Goal: Task Accomplishment & Management: Manage account settings

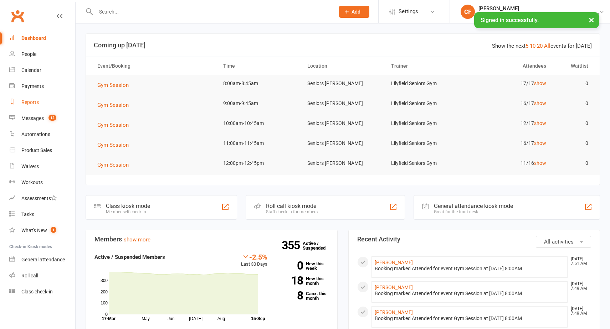
click at [29, 104] on div "Reports" at bounding box center [29, 102] width 17 height 6
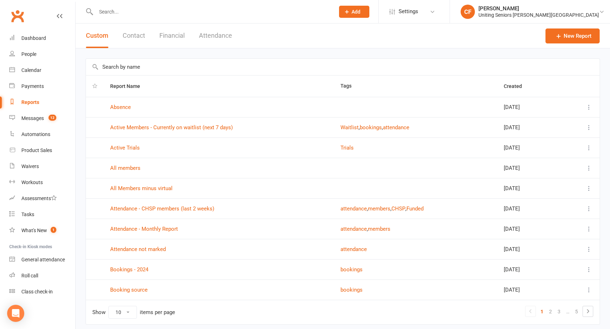
click at [171, 213] on td "Attendance - CHSP members (last 2 weeks)" at bounding box center [219, 208] width 230 height 20
click at [172, 207] on link "Attendance - CHSP members (last 2 weeks)" at bounding box center [162, 209] width 104 height 6
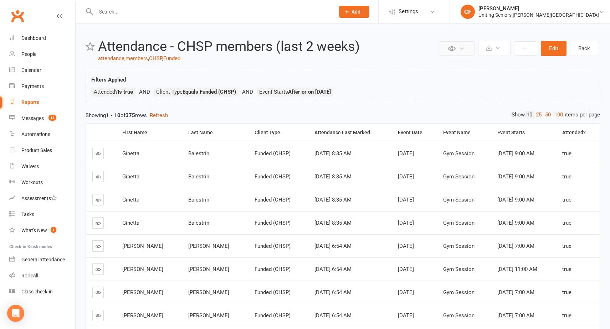
click at [455, 43] on button at bounding box center [456, 48] width 35 height 14
click at [498, 52] on button at bounding box center [494, 48] width 32 height 15
click at [496, 64] on link "Export to CSV" at bounding box center [472, 65] width 75 height 14
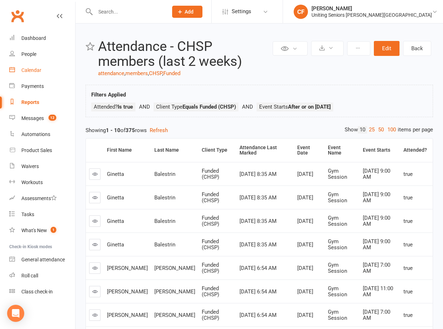
click at [27, 73] on link "Calendar" at bounding box center [42, 70] width 66 height 16
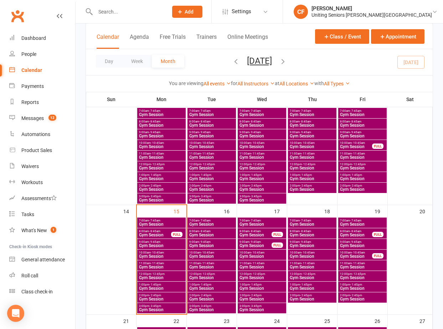
scroll to position [142, 0]
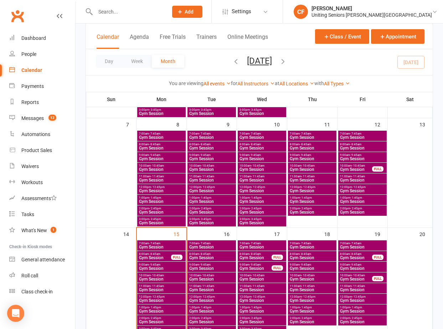
click at [361, 136] on span "Gym Session" at bounding box center [363, 137] width 46 height 4
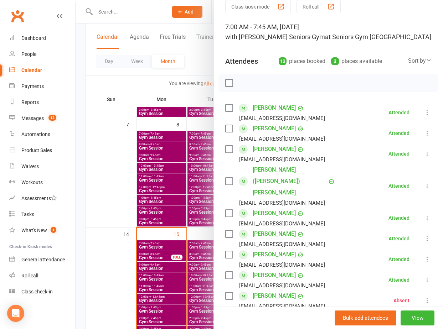
scroll to position [178, 0]
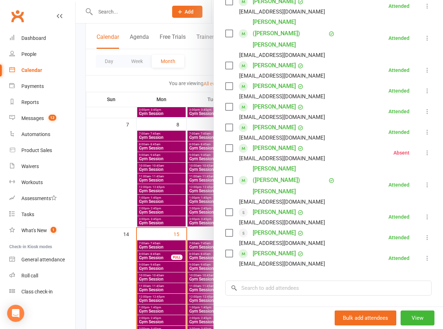
click at [160, 213] on div at bounding box center [259, 164] width 367 height 329
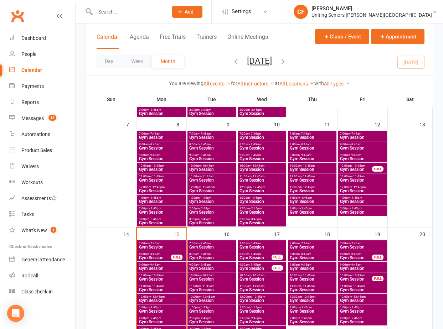
click at [366, 144] on span "8:00am - 8:45am" at bounding box center [363, 144] width 46 height 3
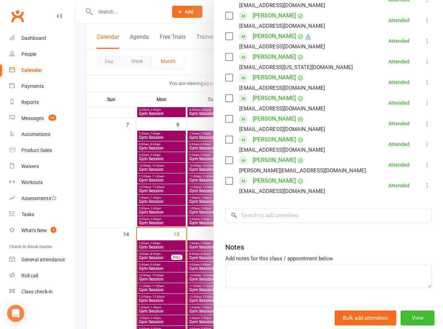
scroll to position [222, 0]
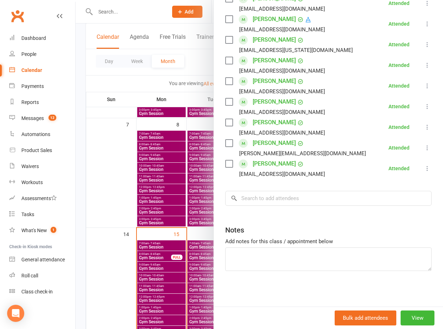
click at [167, 181] on div at bounding box center [259, 164] width 367 height 329
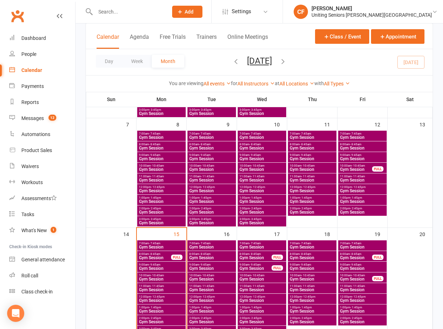
click at [353, 167] on span "Gym Session" at bounding box center [356, 169] width 33 height 4
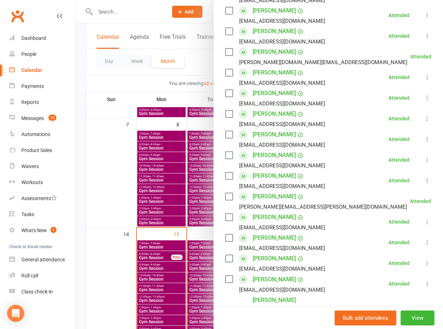
scroll to position [249, 0]
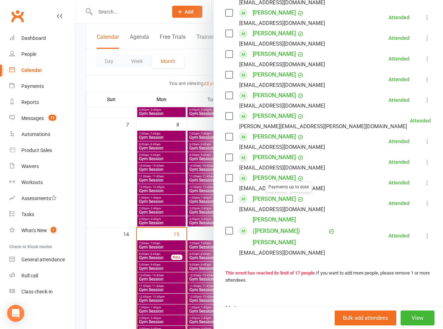
click at [170, 199] on div at bounding box center [259, 164] width 367 height 329
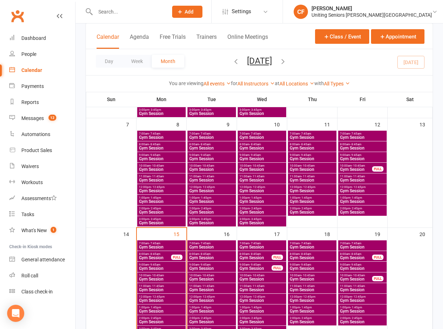
click at [365, 178] on span "11:00am - 11:45am" at bounding box center [363, 176] width 46 height 3
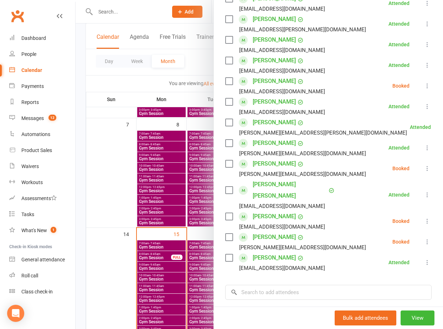
scroll to position [214, 0]
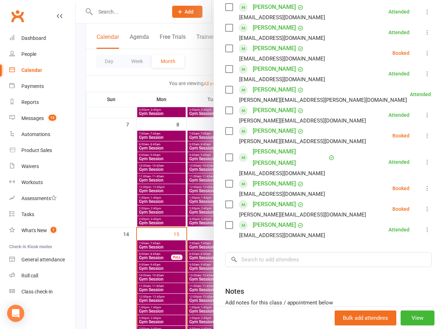
click at [145, 198] on div at bounding box center [259, 164] width 367 height 329
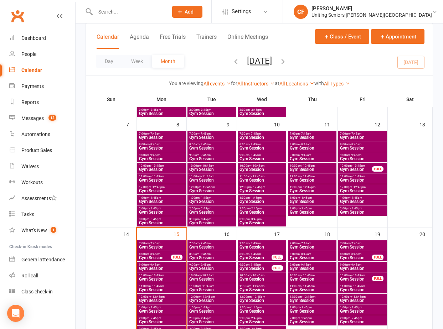
click at [306, 206] on div "2:00pm - 2:45pm Gym Session" at bounding box center [312, 211] width 48 height 10
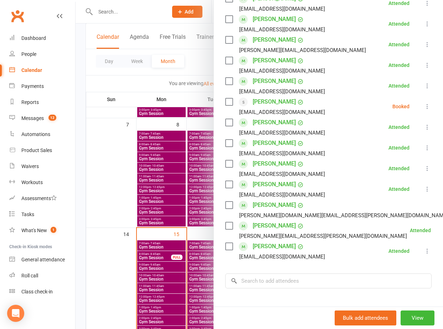
scroll to position [142, 0]
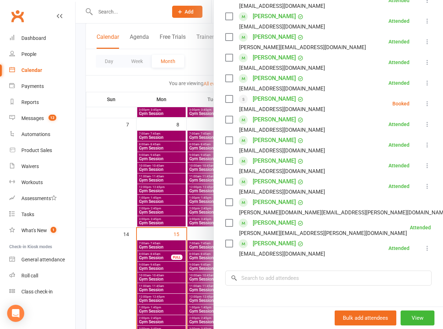
click at [181, 165] on div at bounding box center [259, 164] width 367 height 329
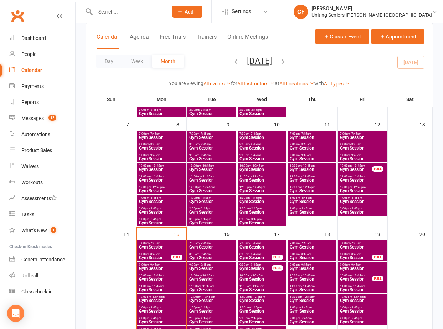
click at [315, 199] on span "Gym Session" at bounding box center [312, 201] width 46 height 4
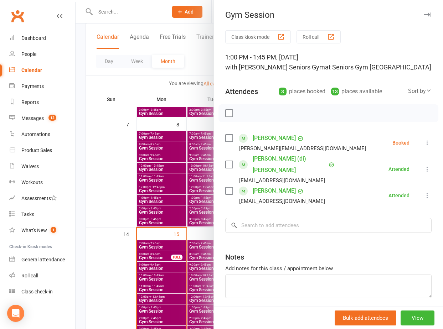
click at [271, 139] on link "[PERSON_NAME]" at bounding box center [274, 138] width 43 height 11
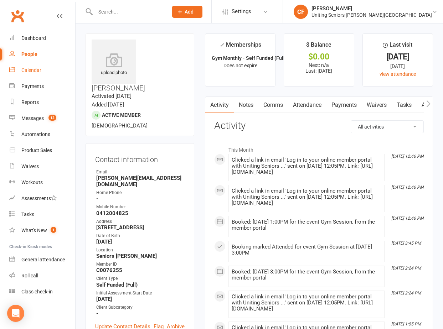
click at [30, 72] on div "Calendar" at bounding box center [31, 70] width 20 height 6
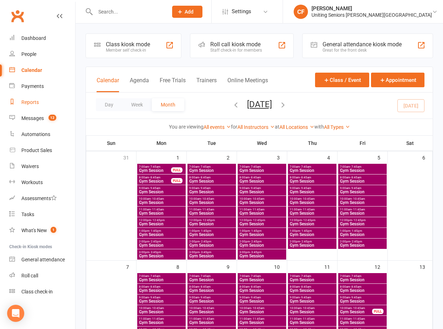
click at [27, 101] on div "Reports" at bounding box center [29, 102] width 17 height 6
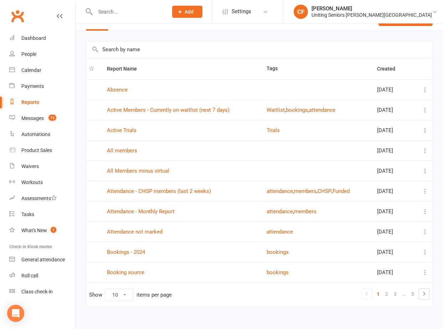
scroll to position [26, 0]
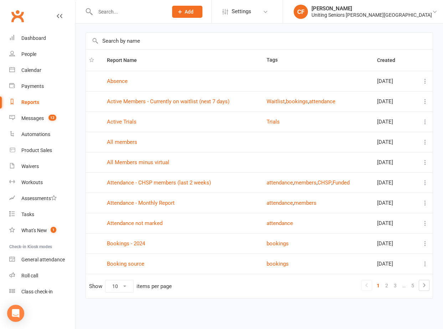
click at [194, 178] on td "Attendance - CHSP members (last 2 weeks)" at bounding box center [184, 182] width 160 height 20
click at [194, 182] on link "Attendance - CHSP members (last 2 weeks)" at bounding box center [159, 183] width 104 height 6
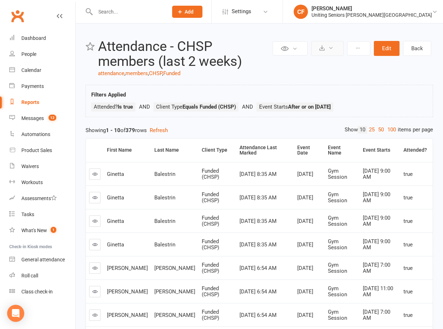
click at [332, 47] on icon at bounding box center [330, 47] width 5 height 5
click at [331, 62] on link "Export to CSV" at bounding box center [305, 65] width 75 height 14
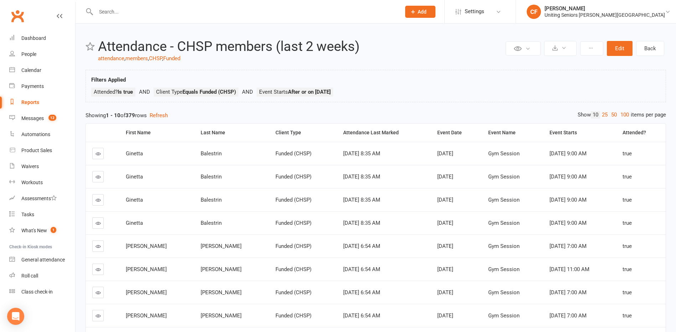
drag, startPoint x: 262, startPoint y: 93, endPoint x: 359, endPoint y: 93, distance: 96.9
click at [359, 93] on ul "Attended? Is true Client Type Equals Funded (CHSP) Event Starts After or on [DA…" at bounding box center [375, 94] width 569 height 12
drag, startPoint x: 359, startPoint y: 93, endPoint x: 392, endPoint y: 90, distance: 33.6
click at [392, 90] on ul "Attended? Is true Client Type Equals Funded (CHSP) Event Starts After or on [DA…" at bounding box center [375, 94] width 569 height 12
drag, startPoint x: 93, startPoint y: 92, endPoint x: 384, endPoint y: 85, distance: 290.4
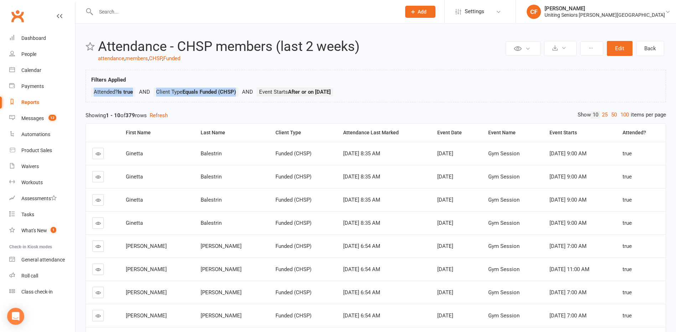
click at [384, 85] on div "Filters Applied Attended? Is true Booking > Attended? Is true Client Type Equal…" at bounding box center [375, 88] width 569 height 25
drag, startPoint x: 384, startPoint y: 85, endPoint x: 383, endPoint y: 90, distance: 5.1
click at [383, 90] on ul "Attended? Is true Client Type Equals Funded (CHSP) Event Starts After or on [DA…" at bounding box center [375, 94] width 569 height 12
click at [31, 118] on div "Messages" at bounding box center [32, 118] width 22 height 6
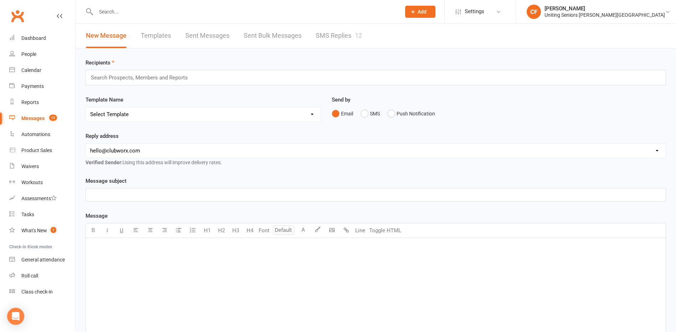
click at [319, 39] on link "SMS Replies 12" at bounding box center [339, 36] width 46 height 25
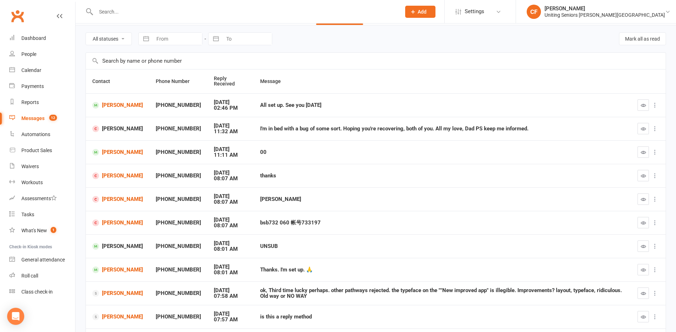
scroll to position [73, 0]
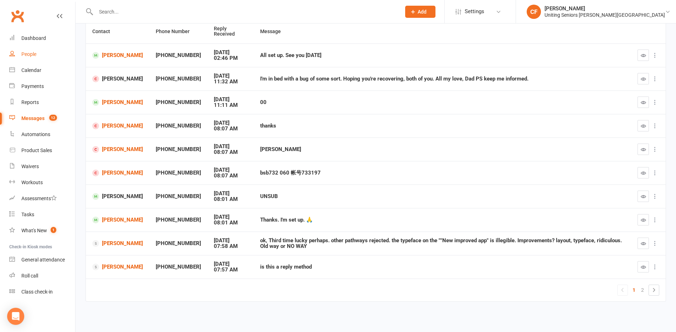
click at [24, 51] on link "People" at bounding box center [42, 54] width 66 height 16
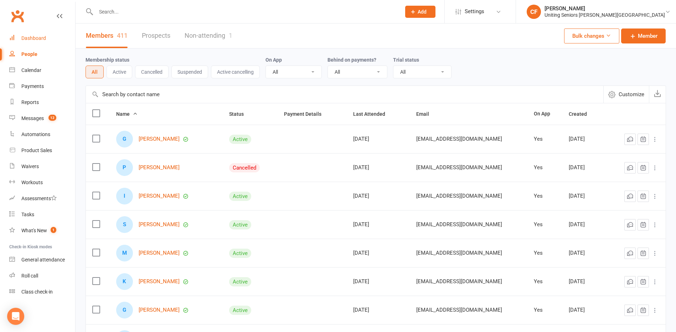
click at [27, 41] on link "Dashboard" at bounding box center [42, 38] width 66 height 16
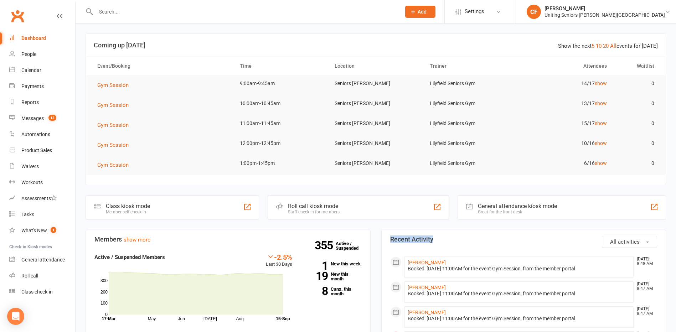
drag, startPoint x: 426, startPoint y: 240, endPoint x: 477, endPoint y: 240, distance: 50.2
click at [477, 240] on h3 "Recent Activity" at bounding box center [523, 239] width 267 height 7
drag, startPoint x: 477, startPoint y: 240, endPoint x: 458, endPoint y: 242, distance: 19.0
click at [458, 242] on h3 "Recent Activity" at bounding box center [523, 239] width 267 height 7
drag, startPoint x: 390, startPoint y: 240, endPoint x: 480, endPoint y: 237, distance: 89.5
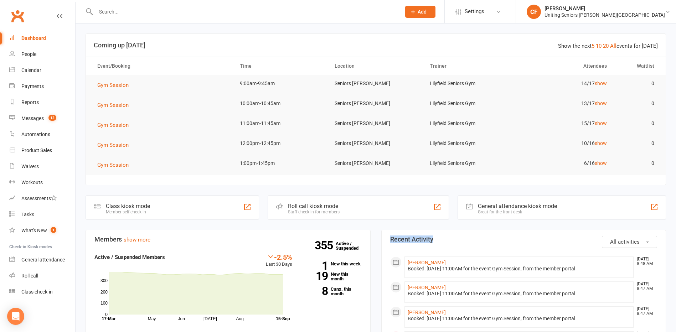
click at [480, 237] on h3 "Recent Activity" at bounding box center [523, 239] width 267 height 7
click at [601, 237] on h3 "Recent Activity" at bounding box center [523, 239] width 267 height 7
drag, startPoint x: 92, startPoint y: 240, endPoint x: 197, endPoint y: 238, distance: 104.4
click at [197, 238] on section "Members show more -2.5% Last 30 Days Active / Suspended Members May Jun [DATE] …" at bounding box center [227, 284] width 285 height 108
drag, startPoint x: 197, startPoint y: 238, endPoint x: 223, endPoint y: 235, distance: 26.4
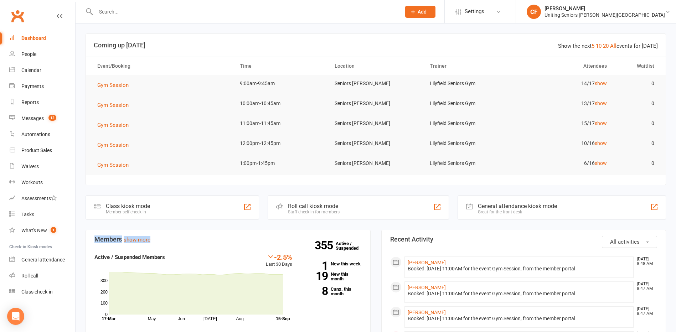
click at [223, 235] on section "Members show more -2.5% Last 30 Days Active / Suspended Members May Jun [DATE] …" at bounding box center [227, 284] width 285 height 108
click at [40, 74] on link "Calendar" at bounding box center [42, 70] width 66 height 16
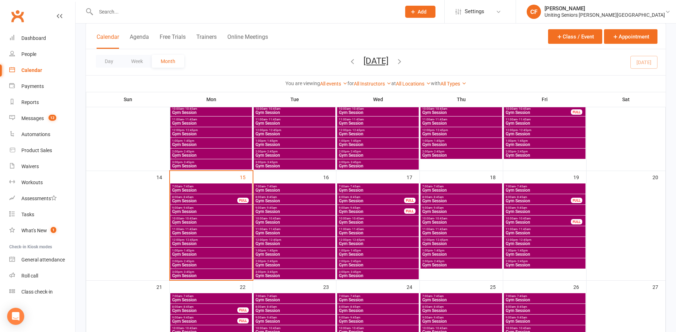
scroll to position [214, 0]
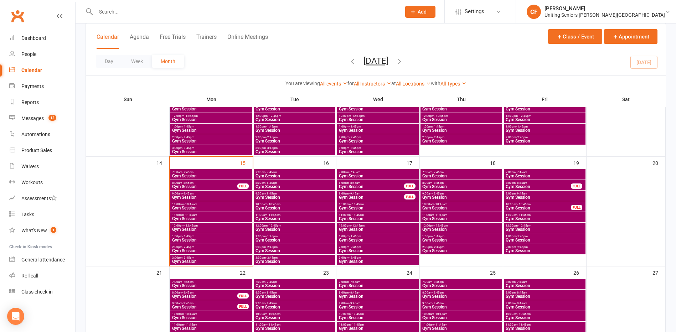
click at [201, 175] on span "Gym Session" at bounding box center [211, 176] width 79 height 4
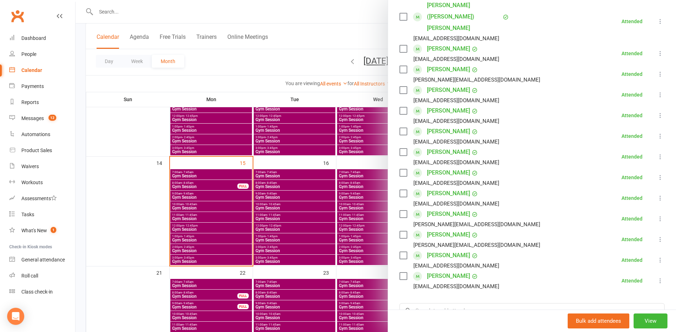
scroll to position [178, 0]
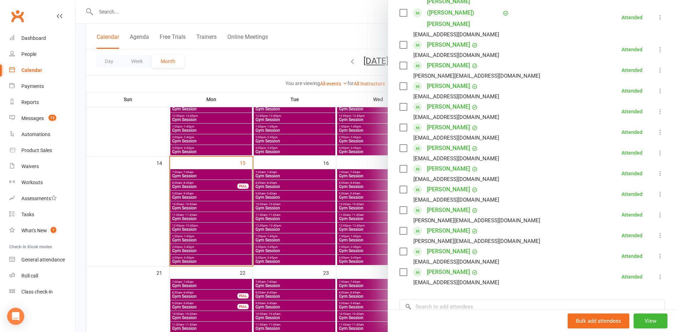
click at [240, 197] on div at bounding box center [376, 166] width 600 height 332
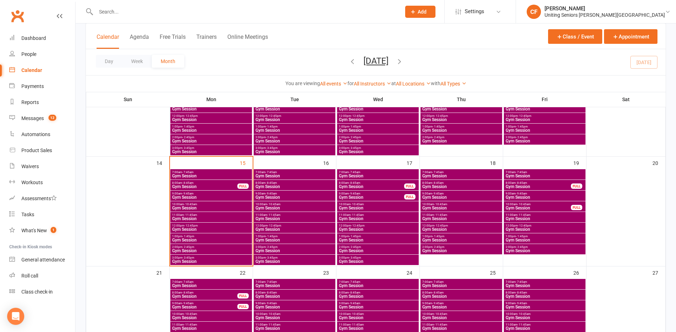
click at [208, 186] on span "Gym Session" at bounding box center [205, 187] width 66 height 4
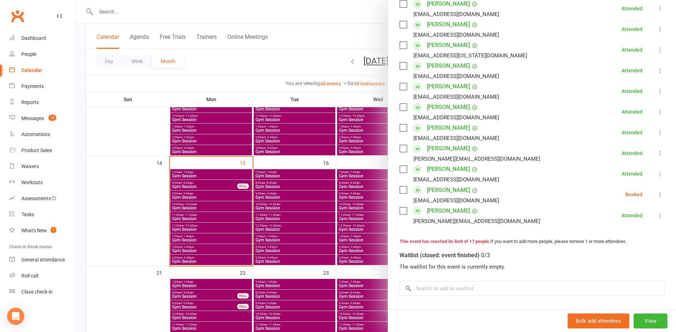
scroll to position [285, 0]
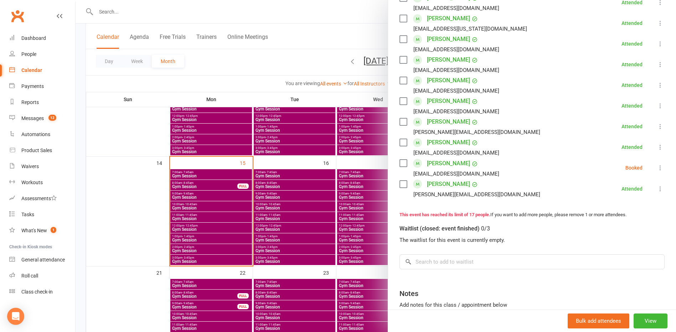
click at [320, 14] on div at bounding box center [376, 166] width 600 height 332
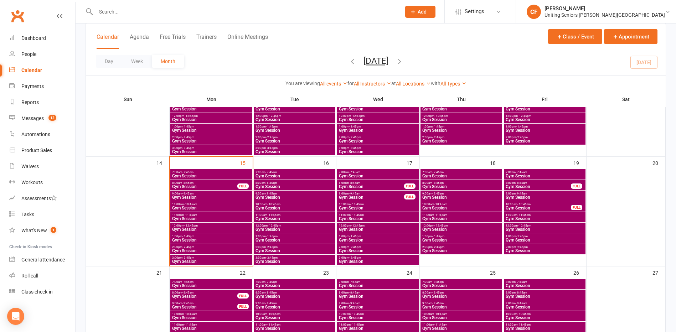
click at [278, 173] on span "7:00am - 7:45am" at bounding box center [294, 172] width 79 height 3
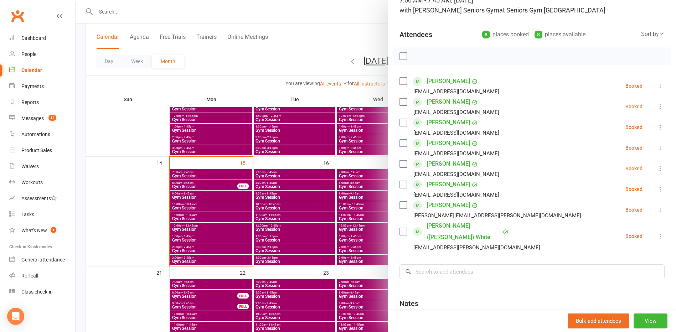
scroll to position [116, 0]
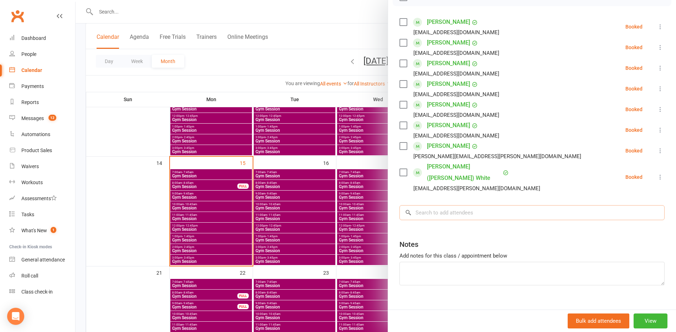
click at [448, 205] on input "search" at bounding box center [531, 212] width 265 height 15
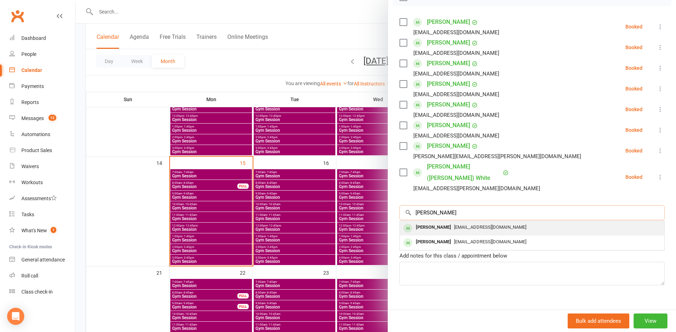
type input "[PERSON_NAME]"
click at [439, 222] on div "[PERSON_NAME]" at bounding box center [433, 227] width 41 height 10
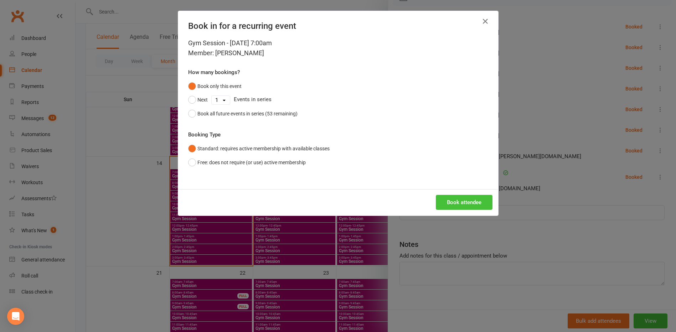
click at [460, 201] on button "Book attendee" at bounding box center [464, 202] width 57 height 15
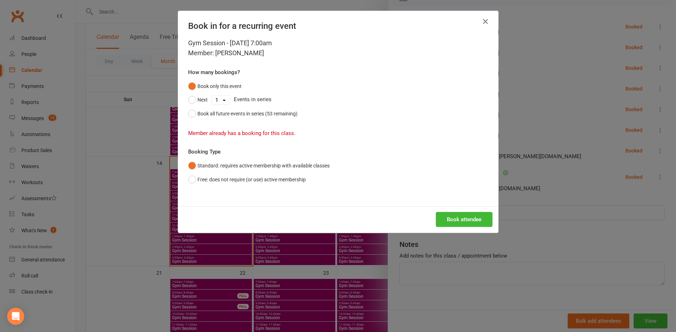
click at [482, 22] on icon "button" at bounding box center [485, 21] width 9 height 9
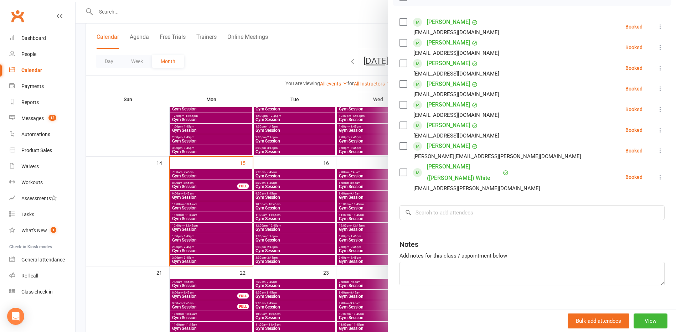
click at [110, 161] on div at bounding box center [376, 166] width 600 height 332
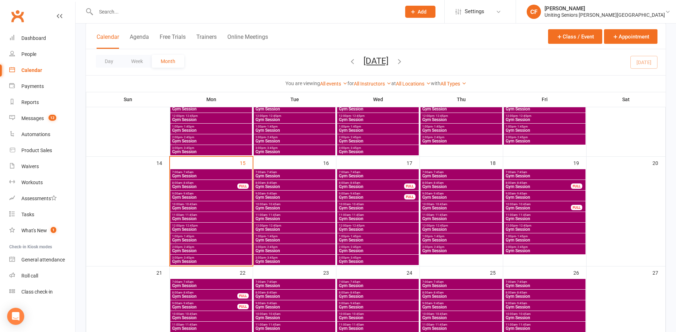
click at [457, 174] on span "Gym Session" at bounding box center [461, 176] width 79 height 4
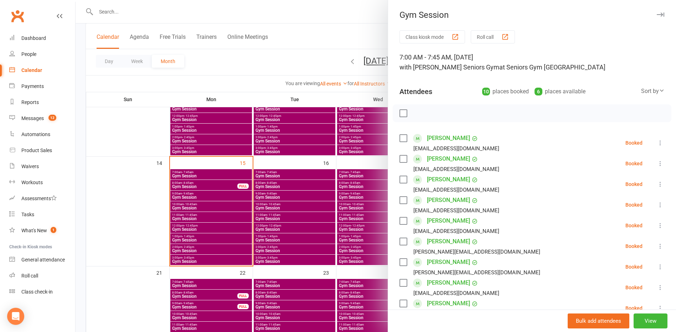
click at [132, 154] on div at bounding box center [376, 166] width 600 height 332
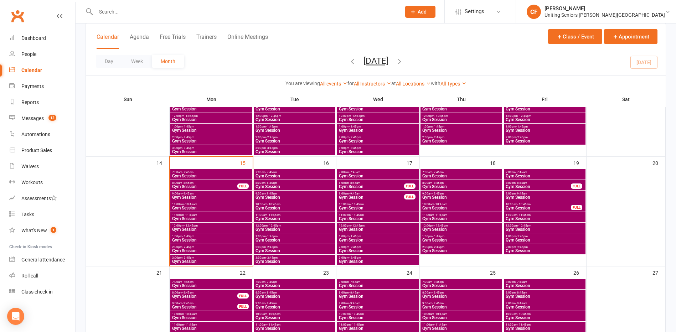
click at [159, 10] on input "text" at bounding box center [245, 12] width 302 height 10
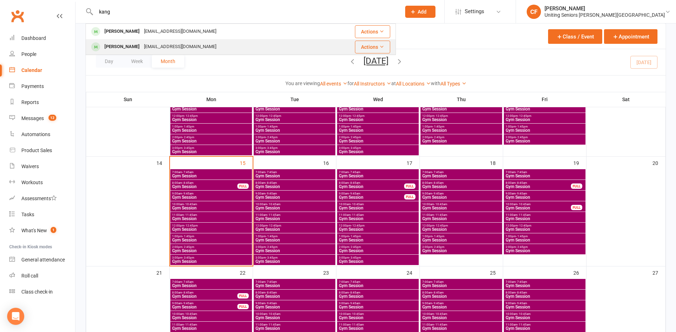
type input "kang"
click at [233, 40] on div "[PERSON_NAME] [EMAIL_ADDRESS][DOMAIN_NAME]" at bounding box center [204, 47] width 237 height 15
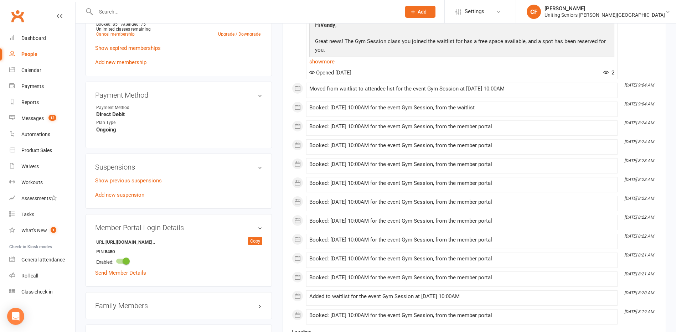
scroll to position [392, 0]
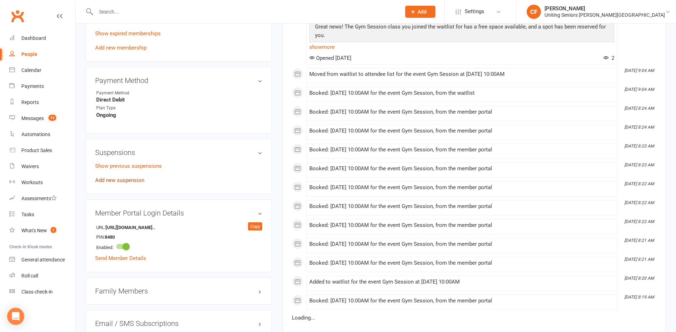
click at [126, 180] on link "Add new suspension" at bounding box center [119, 180] width 49 height 6
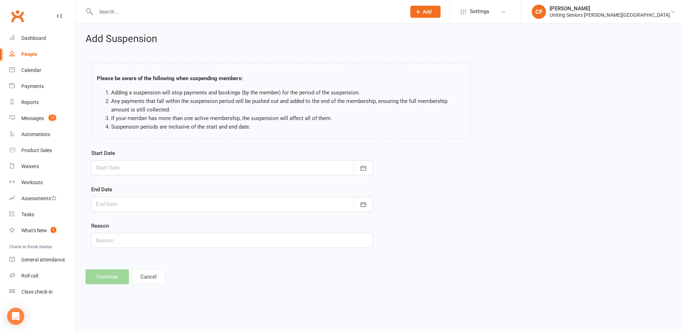
click at [232, 164] on div at bounding box center [232, 167] width 282 height 15
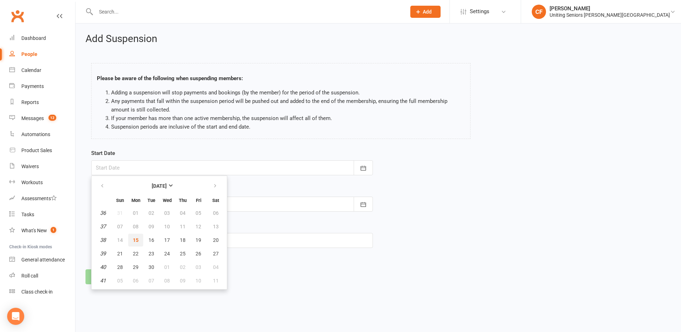
click at [139, 240] on button "15" at bounding box center [135, 240] width 15 height 13
type input "[DATE]"
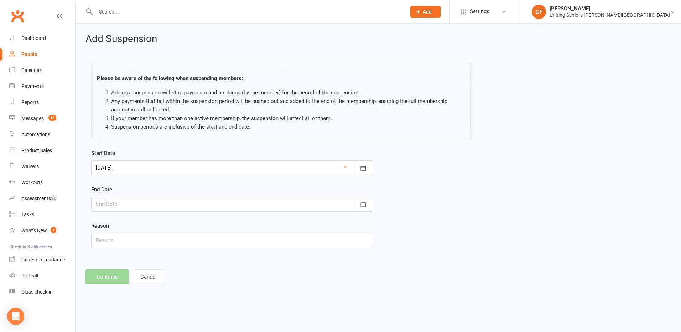
click at [144, 202] on div at bounding box center [232, 204] width 282 height 15
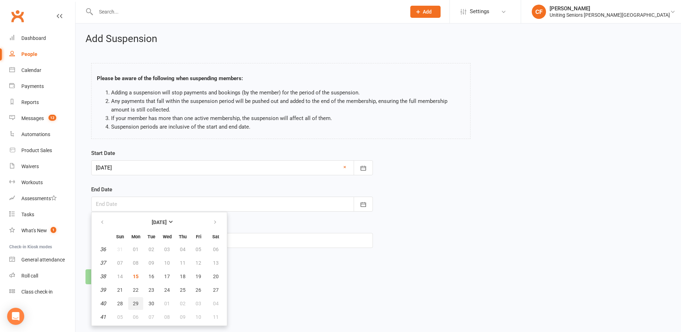
click at [138, 301] on span "29" at bounding box center [136, 304] width 6 height 6
type input "[DATE]"
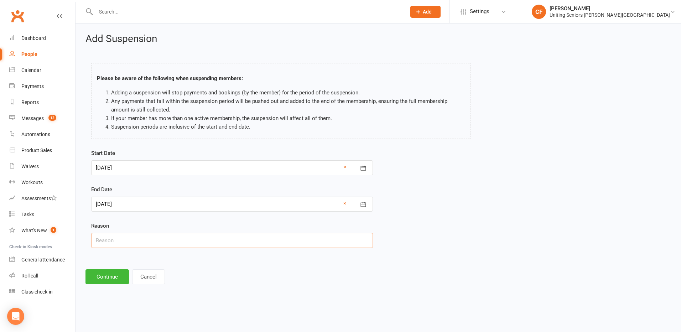
click at [221, 243] on input "text" at bounding box center [232, 240] width 282 height 15
type input "Sick."
click at [121, 279] on button "Continue" at bounding box center [106, 276] width 43 height 15
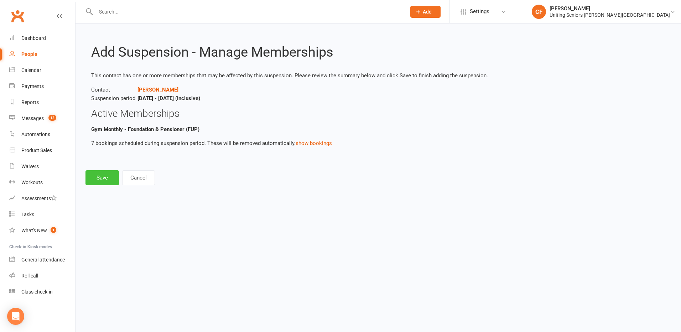
click at [108, 176] on button "Save" at bounding box center [101, 177] width 33 height 15
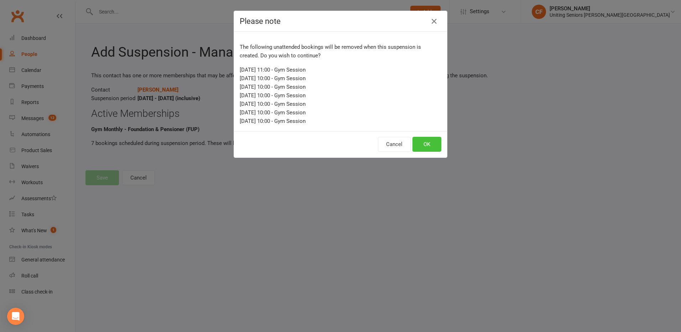
click at [435, 137] on button "OK" at bounding box center [427, 144] width 29 height 15
